Goal: Transaction & Acquisition: Purchase product/service

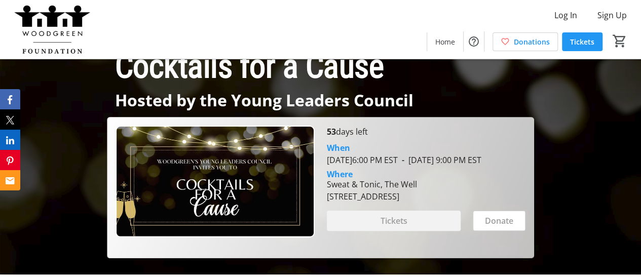
scroll to position [18, 0]
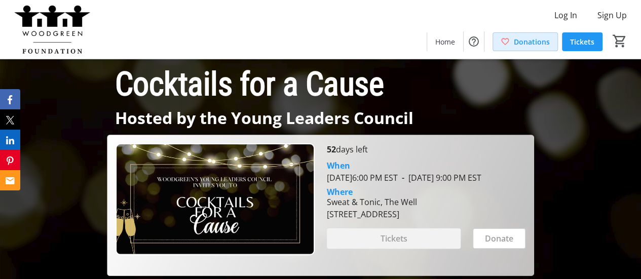
click at [526, 46] on span "Donations" at bounding box center [532, 41] width 36 height 11
click at [534, 43] on span "Donations" at bounding box center [532, 41] width 36 height 11
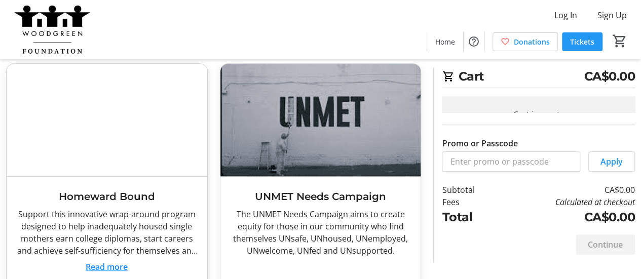
scroll to position [338, 0]
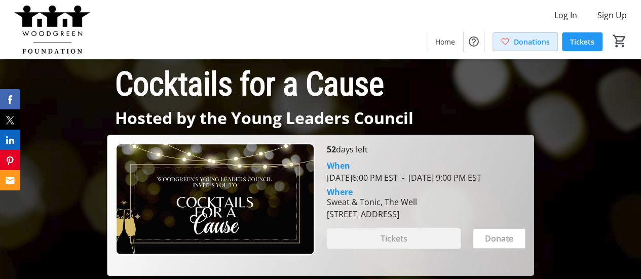
click at [544, 45] on span "Donations" at bounding box center [532, 41] width 36 height 11
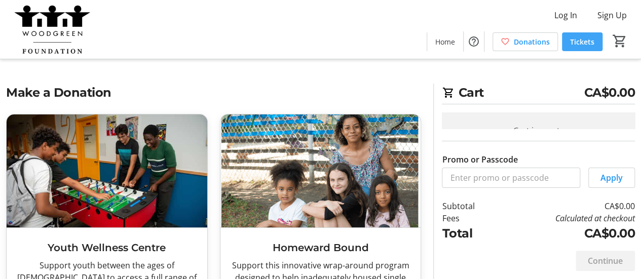
click at [576, 39] on span "Tickets" at bounding box center [582, 41] width 24 height 11
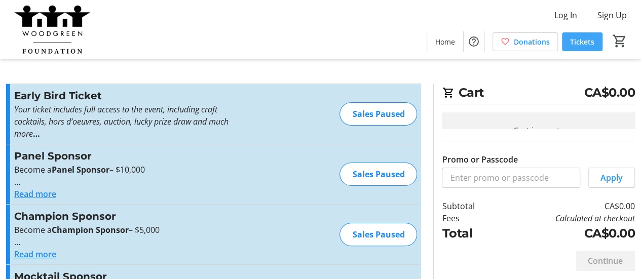
click at [583, 38] on span "Tickets" at bounding box center [582, 41] width 24 height 11
click at [58, 22] on img at bounding box center [51, 29] width 90 height 51
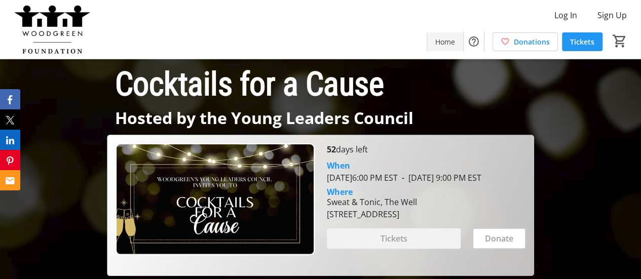
click at [452, 43] on span "Home" at bounding box center [445, 41] width 20 height 11
click at [378, 45] on div "Log In Sign Up Home Donations Tickets 0" at bounding box center [320, 29] width 641 height 59
